Goal: Understand site structure: Understand site structure

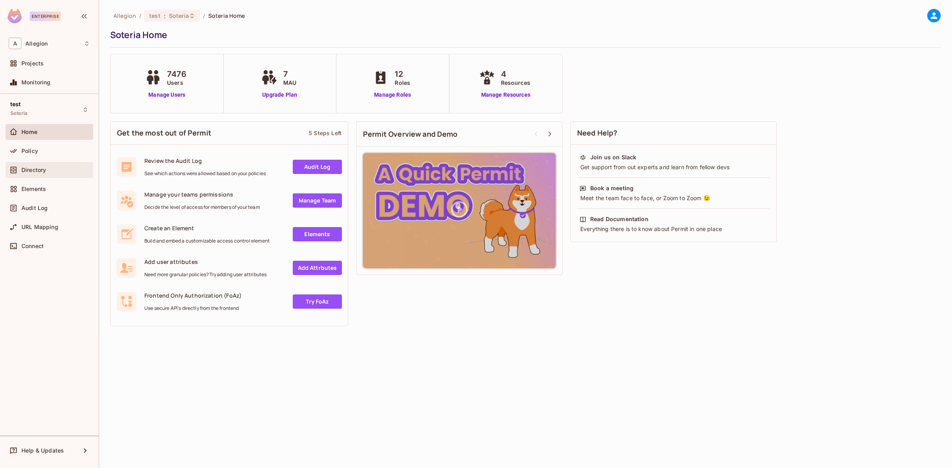
click at [70, 165] on div "Directory" at bounding box center [49, 170] width 81 height 10
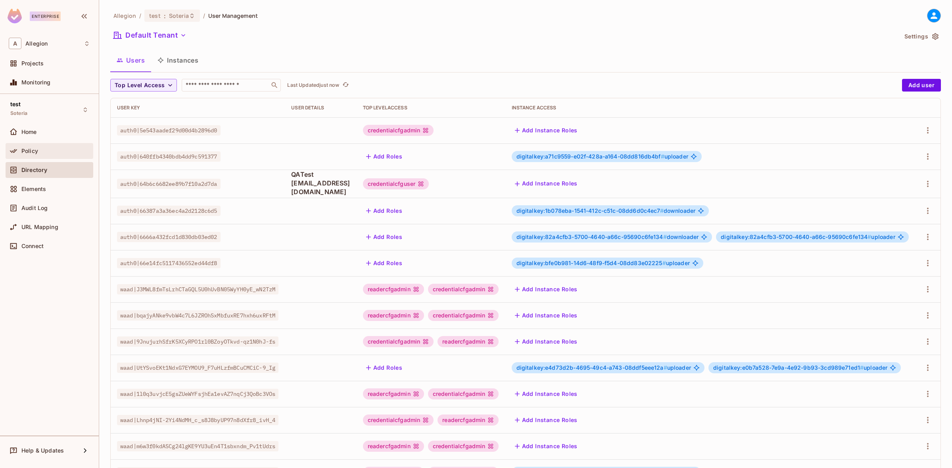
click at [52, 155] on div "Policy" at bounding box center [49, 151] width 81 height 10
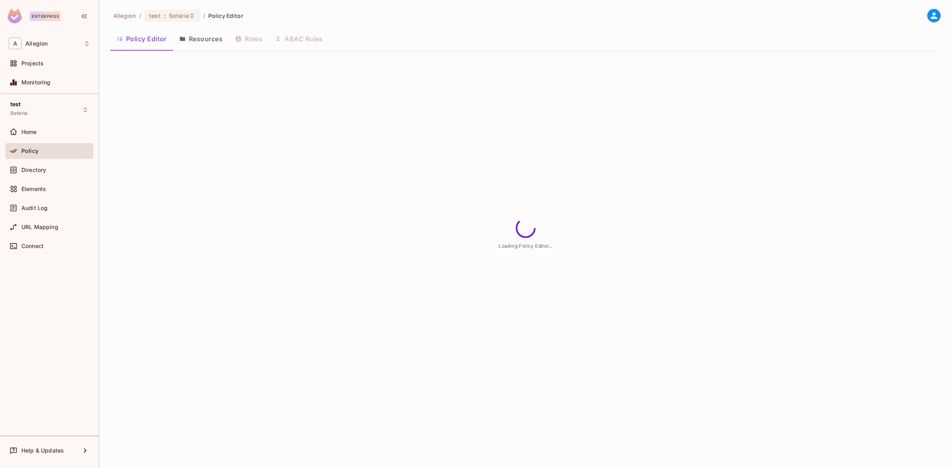
click at [220, 44] on button "Resources" at bounding box center [201, 39] width 56 height 20
click at [260, 41] on button "Roles" at bounding box center [249, 39] width 40 height 20
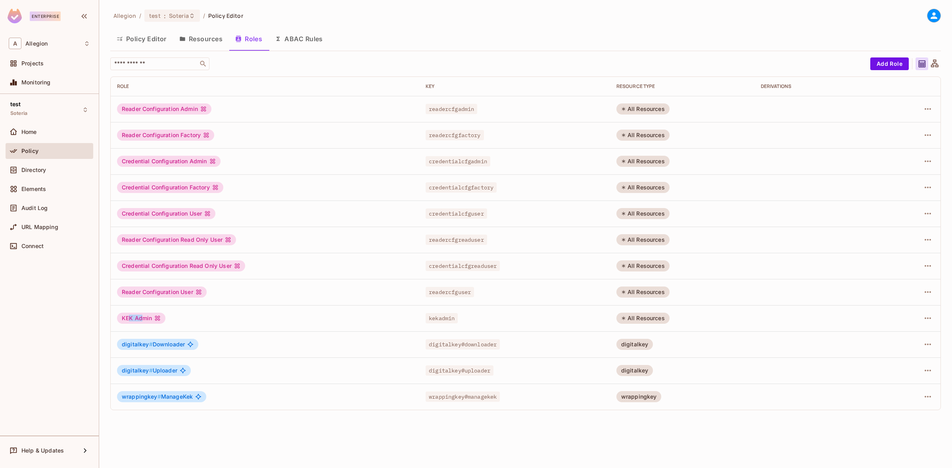
drag, startPoint x: 128, startPoint y: 314, endPoint x: 142, endPoint y: 314, distance: 13.9
click at [142, 314] on div "KEK Admin" at bounding box center [141, 318] width 48 height 11
drag, startPoint x: 162, startPoint y: 395, endPoint x: 191, endPoint y: 396, distance: 29.4
click at [191, 396] on span "wrappingkey # ManageKek" at bounding box center [157, 397] width 71 height 6
click at [147, 330] on td "KEK Admin" at bounding box center [265, 318] width 308 height 26
